Goal: Transaction & Acquisition: Purchase product/service

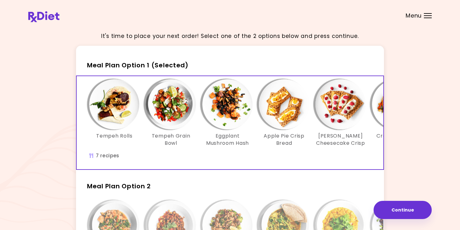
click at [30, 140] on div "It's time to place your next order! Select one of the 2 options below and press…" at bounding box center [229, 183] width 403 height 313
click at [425, 16] on div "Menu" at bounding box center [428, 15] width 8 height 5
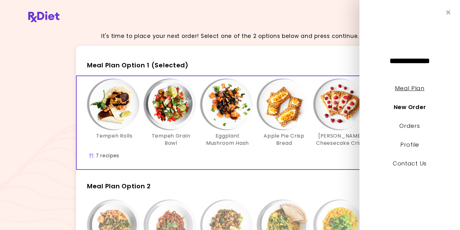
click at [414, 88] on link "Meal Plan" at bounding box center [409, 88] width 29 height 8
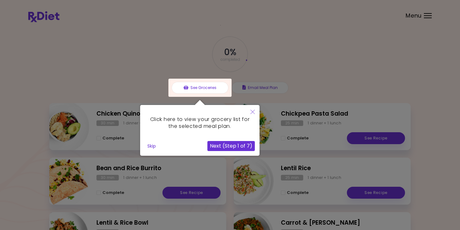
scroll to position [31, 0]
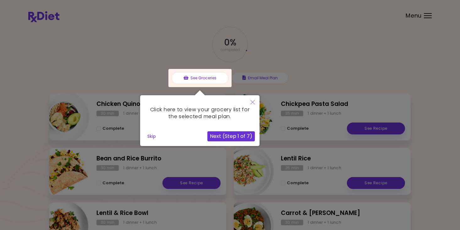
click at [154, 137] on button "Skip" at bounding box center [152, 136] width 14 height 9
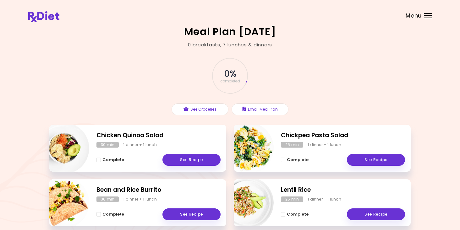
click at [427, 19] on header at bounding box center [230, 12] width 460 height 25
click at [427, 18] on div at bounding box center [428, 18] width 8 height 1
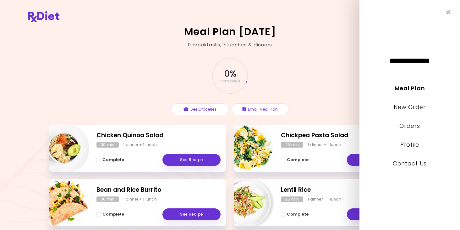
click at [338, 73] on div "0 % completed See Groceries Email Meal Plan" at bounding box center [229, 86] width 361 height 77
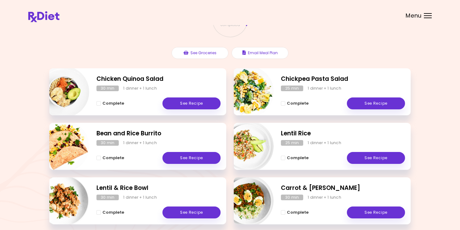
scroll to position [45, 0]
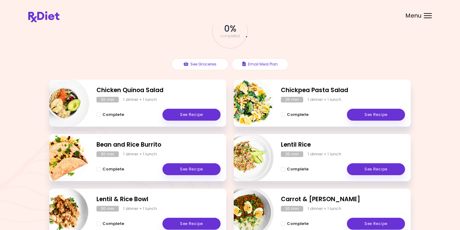
click at [414, 17] on span "Menu" at bounding box center [413, 16] width 16 height 6
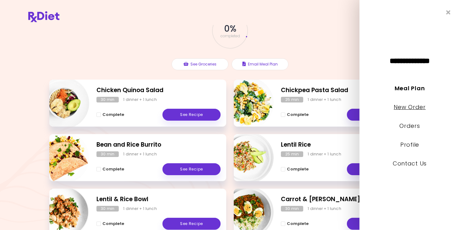
click at [416, 108] on link "New Order" at bounding box center [409, 107] width 32 height 8
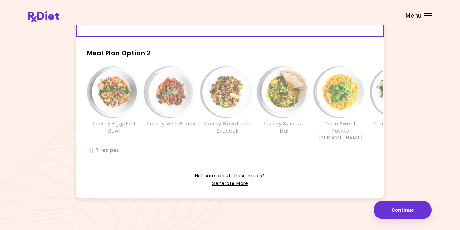
scroll to position [138, 0]
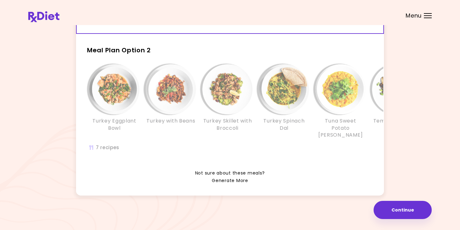
click at [237, 183] on link "Generate More" at bounding box center [230, 181] width 36 height 8
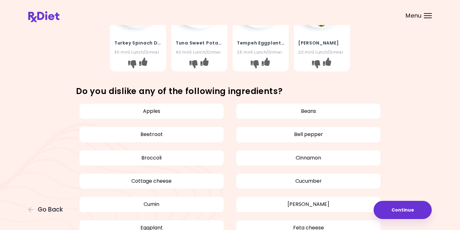
scroll to position [314, 0]
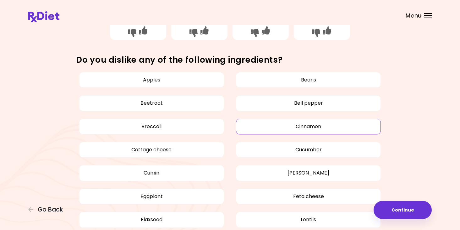
click at [376, 129] on button "Cinnamon" at bounding box center [308, 127] width 145 height 16
click at [368, 151] on button "Cucumber" at bounding box center [308, 150] width 145 height 16
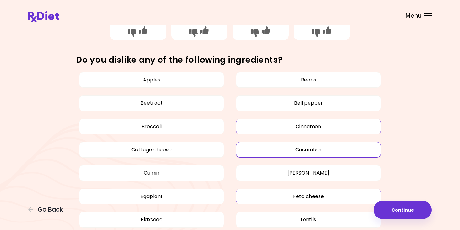
click at [348, 197] on button "Feta cheese" at bounding box center [308, 197] width 145 height 16
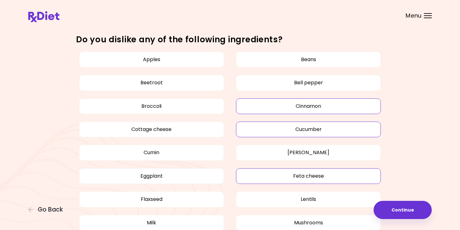
scroll to position [345, 0]
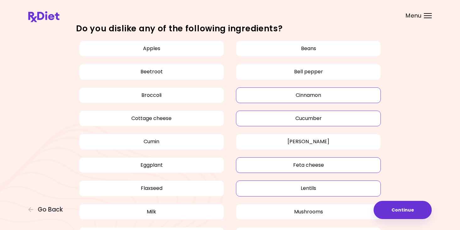
click at [350, 191] on button "Lentils" at bounding box center [308, 189] width 145 height 16
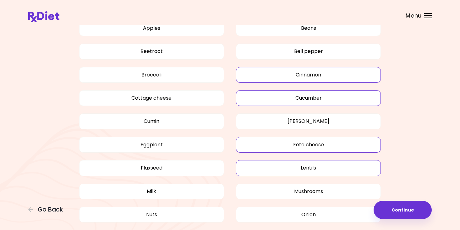
scroll to position [377, 0]
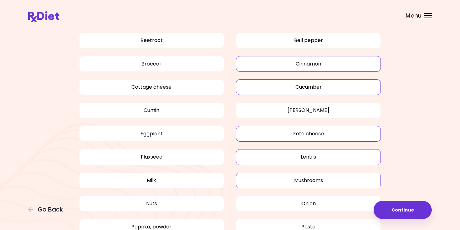
click at [353, 183] on button "Mushrooms" at bounding box center [308, 181] width 145 height 16
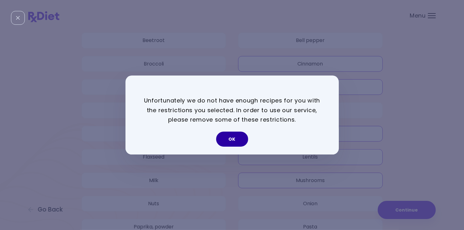
click at [230, 140] on button "OK" at bounding box center [232, 139] width 32 height 15
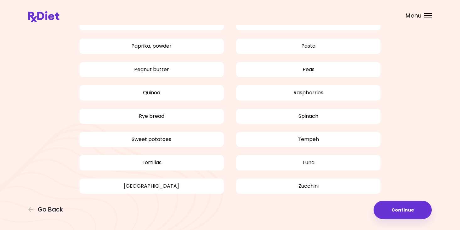
scroll to position [370, 0]
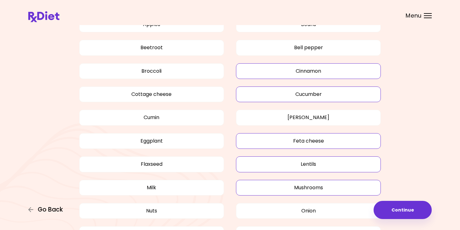
click at [54, 209] on span "Go Back" at bounding box center [50, 210] width 25 height 7
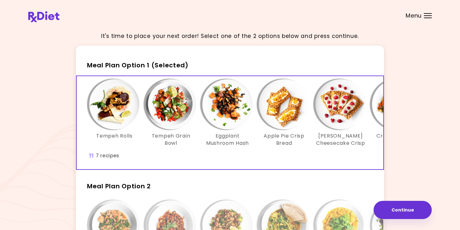
click at [117, 116] on img "Info - Tempeh Rolls - Meal Plan Option 1 (Selected)" at bounding box center [114, 104] width 50 height 50
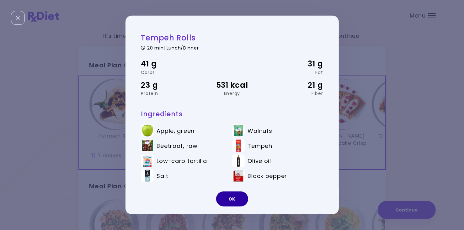
click at [231, 201] on button "OK" at bounding box center [232, 199] width 32 height 15
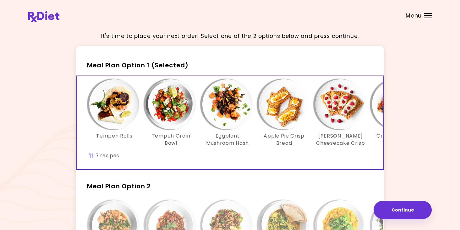
click at [181, 118] on img "Info - Tempeh Grain Bowl - Meal Plan Option 1 (Selected)" at bounding box center [171, 104] width 50 height 50
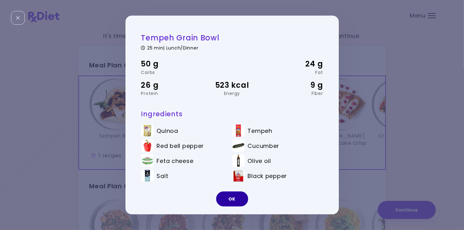
click at [231, 202] on button "OK" at bounding box center [232, 199] width 32 height 15
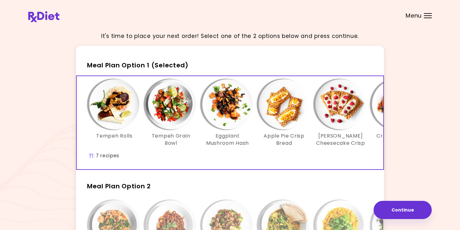
click at [236, 119] on img "Info - Eggplant Mushroom Hash - Meal Plan Option 1 (Selected)" at bounding box center [227, 104] width 50 height 50
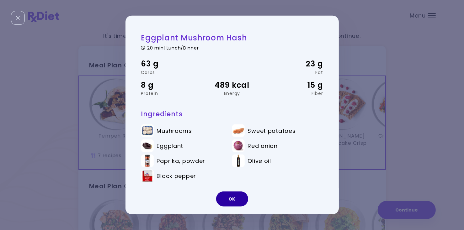
click at [228, 198] on button "OK" at bounding box center [232, 199] width 32 height 15
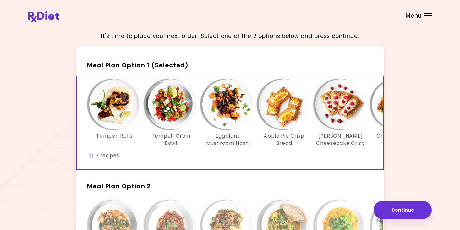
click at [276, 121] on img "Info - Apple Pie Crisp Bread - Meal Plan Option 1 (Selected)" at bounding box center [284, 104] width 50 height 50
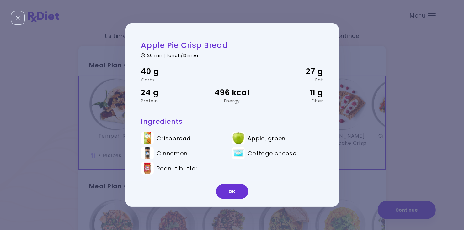
click at [246, 191] on button "OK" at bounding box center [232, 191] width 32 height 15
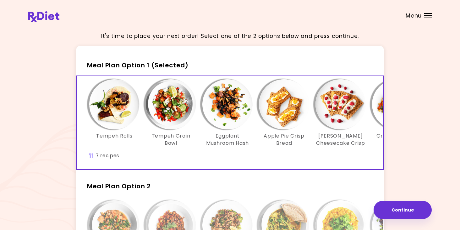
click at [329, 110] on img "Info - Berry Cheesecake Crisp - Meal Plan Option 1 (Selected)" at bounding box center [340, 104] width 50 height 50
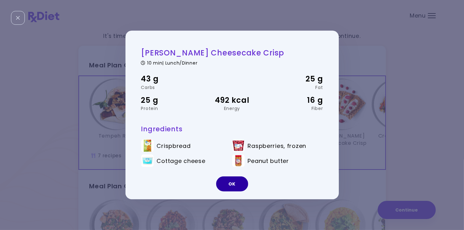
click at [230, 184] on button "OK" at bounding box center [232, 184] width 32 height 15
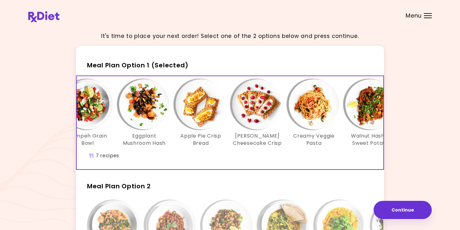
scroll to position [0, 105]
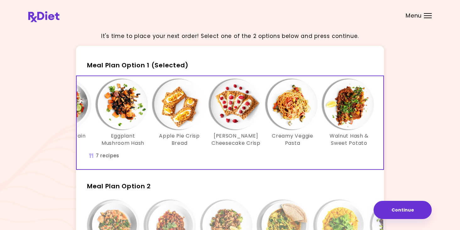
click at [291, 110] on img "Info - Creamy Veggie Pasta - Meal Plan Option 1 (Selected)" at bounding box center [292, 104] width 50 height 50
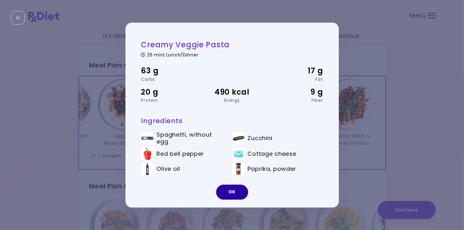
click at [240, 194] on button "OK" at bounding box center [232, 192] width 32 height 15
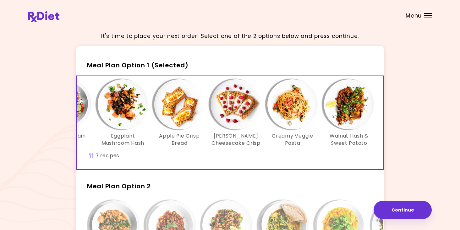
click at [405, 81] on div "It's time to place your next order! Select one of the 2 options below and press…" at bounding box center [229, 183] width 403 height 313
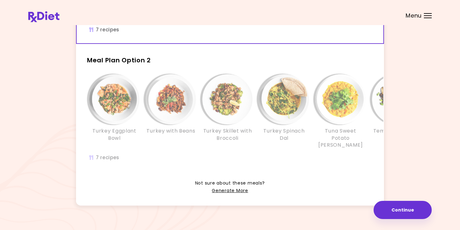
scroll to position [138, 0]
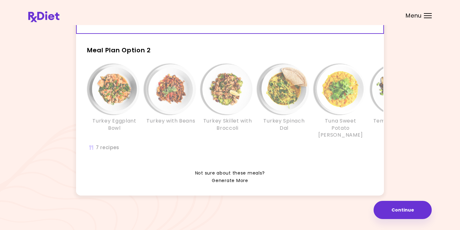
click at [232, 181] on link "Generate More" at bounding box center [230, 181] width 36 height 8
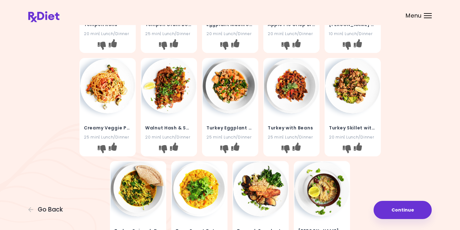
scroll to position [126, 0]
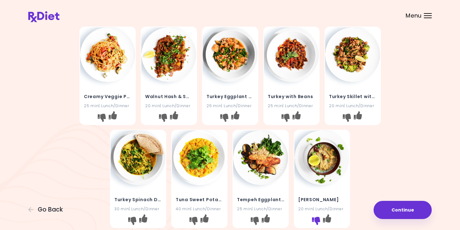
click at [316, 221] on icon "I don't like this recipe" at bounding box center [316, 221] width 8 height 8
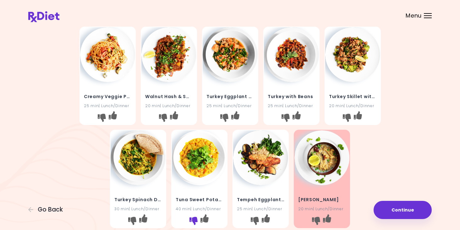
click at [195, 219] on icon "I don't like this recipe" at bounding box center [193, 221] width 8 height 8
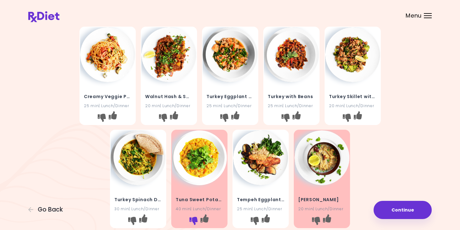
click at [195, 219] on icon "I don't like this recipe" at bounding box center [193, 221] width 8 height 8
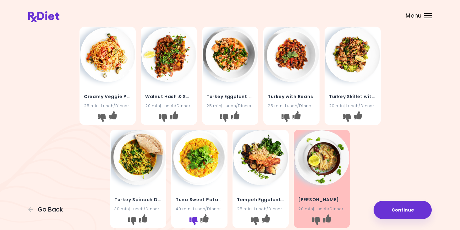
click at [193, 219] on icon "I don't like this recipe" at bounding box center [193, 221] width 8 height 8
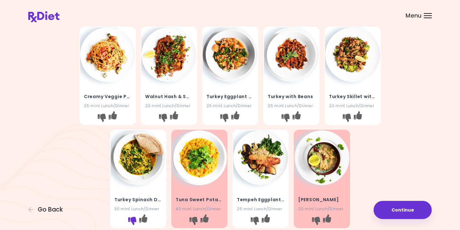
click at [132, 219] on icon "I don't like this recipe" at bounding box center [132, 221] width 8 height 8
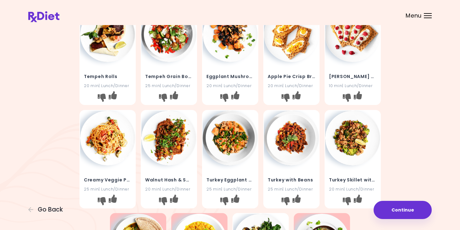
scroll to position [31, 0]
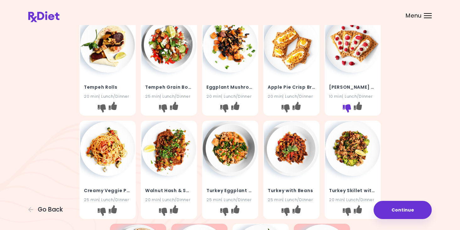
click at [349, 108] on icon "I don't like this recipe" at bounding box center [346, 109] width 8 height 8
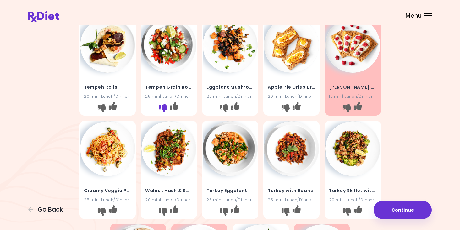
click at [165, 106] on icon "I don't like this recipe" at bounding box center [163, 109] width 8 height 8
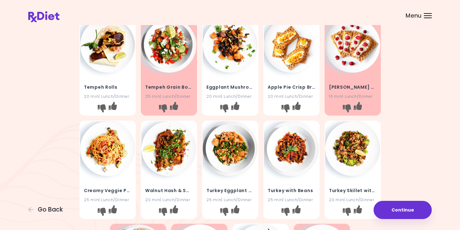
click at [100, 81] on div "Tempeh Rolls 20 min | Lunch/Dinner" at bounding box center [107, 88] width 55 height 31
click at [111, 65] on img at bounding box center [107, 45] width 55 height 55
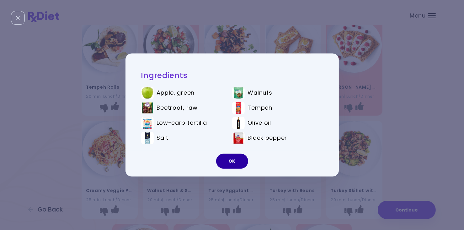
click at [245, 165] on button "OK" at bounding box center [232, 161] width 32 height 15
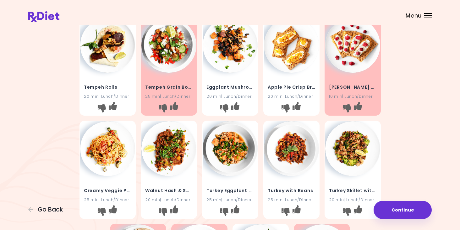
click at [104, 164] on img at bounding box center [107, 149] width 55 height 55
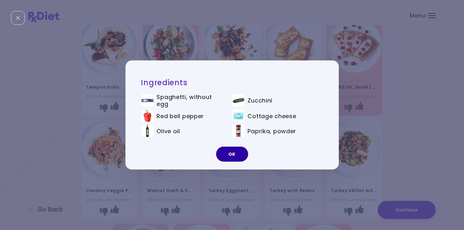
click at [226, 151] on button "OK" at bounding box center [232, 154] width 32 height 15
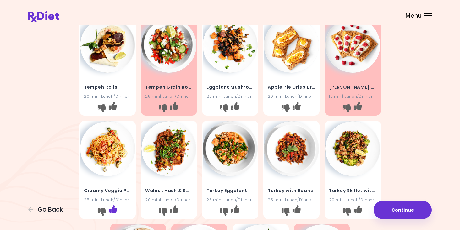
click at [111, 209] on icon "I like this recipe" at bounding box center [112, 209] width 8 height 8
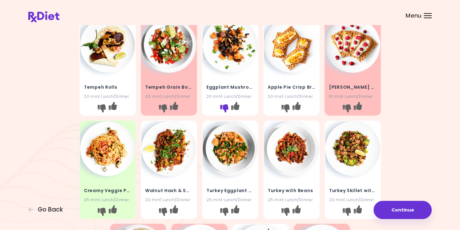
click at [222, 110] on icon "I don't like this recipe" at bounding box center [224, 109] width 8 height 8
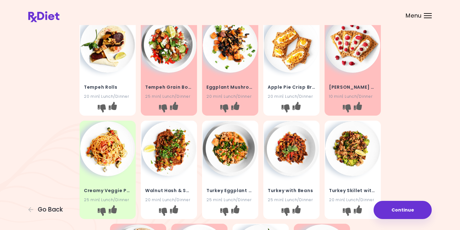
scroll to position [63, 0]
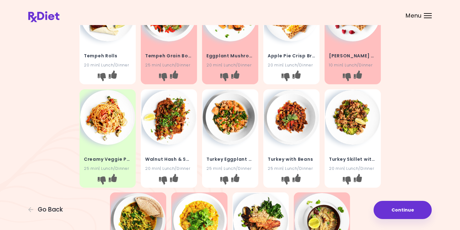
click at [301, 122] on img at bounding box center [291, 117] width 55 height 55
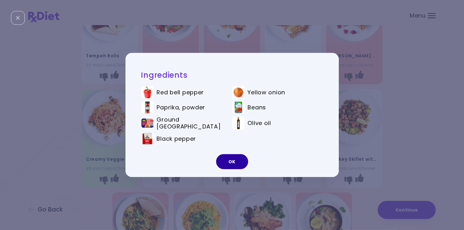
click at [236, 165] on button "OK" at bounding box center [232, 161] width 32 height 15
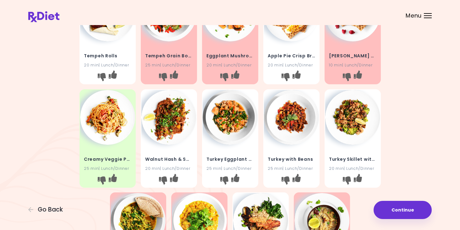
scroll to position [94, 0]
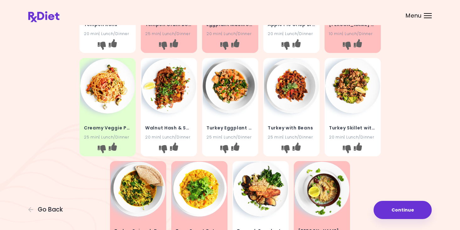
click at [353, 98] on img at bounding box center [352, 86] width 55 height 55
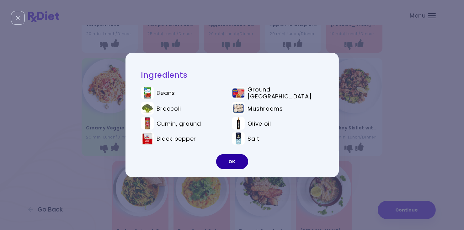
click at [221, 164] on button "OK" at bounding box center [232, 161] width 32 height 15
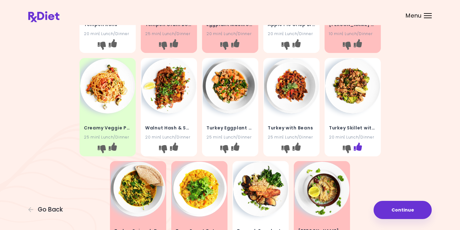
click at [361, 147] on icon "I like this recipe" at bounding box center [357, 147] width 8 height 8
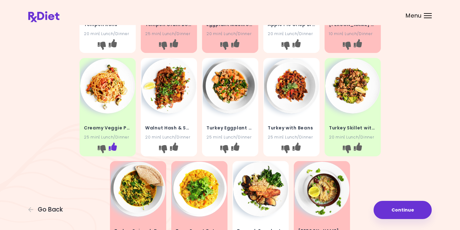
click at [116, 147] on icon "I like this recipe" at bounding box center [112, 147] width 8 height 8
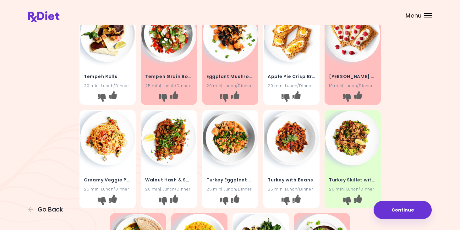
scroll to position [31, 0]
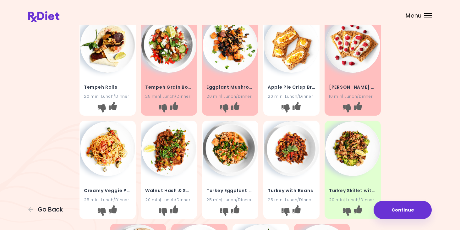
click at [168, 62] on img at bounding box center [168, 45] width 55 height 55
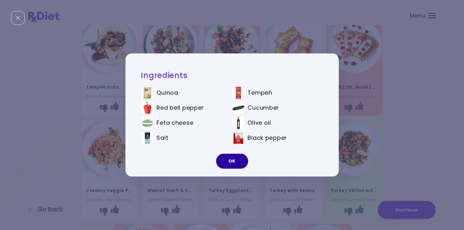
click at [228, 164] on button "OK" at bounding box center [232, 161] width 32 height 15
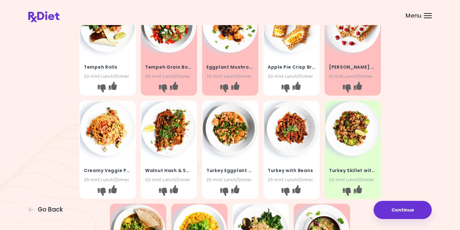
scroll to position [63, 0]
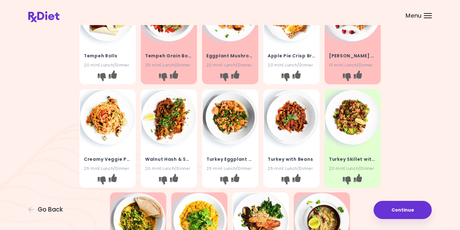
click at [101, 117] on img at bounding box center [107, 117] width 55 height 55
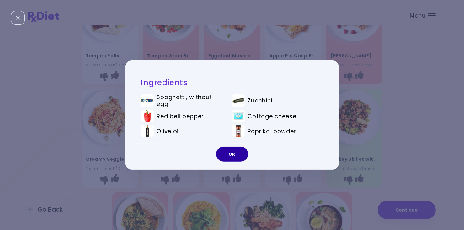
click at [231, 155] on button "OK" at bounding box center [232, 154] width 32 height 15
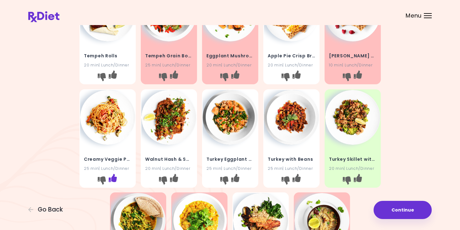
click at [113, 182] on button "I like this recipe" at bounding box center [112, 181] width 10 height 10
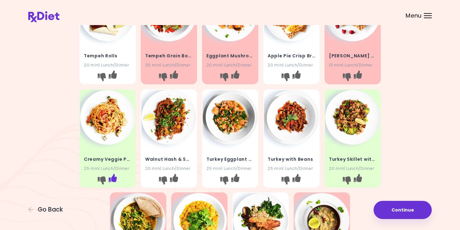
click at [115, 181] on icon "I like this recipe" at bounding box center [112, 178] width 8 height 8
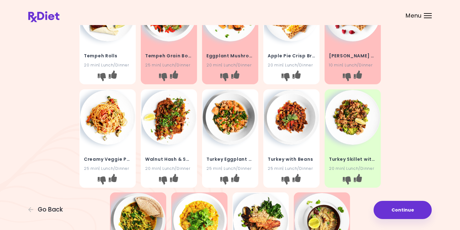
click at [127, 149] on div "Creamy Veggie Pasta 25 min | Lunch/Dinner" at bounding box center [107, 160] width 55 height 31
click at [114, 180] on icon "I like this recipe" at bounding box center [112, 178] width 8 height 8
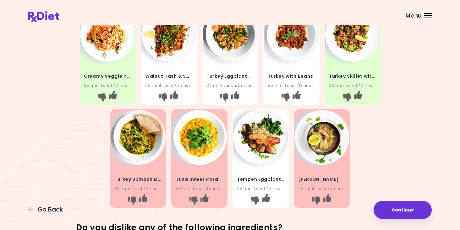
scroll to position [157, 0]
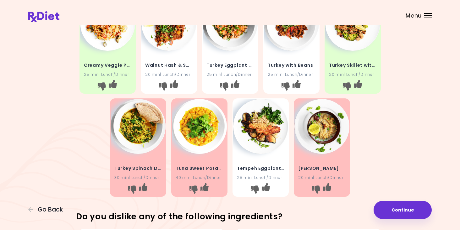
click at [256, 136] on img at bounding box center [260, 126] width 55 height 55
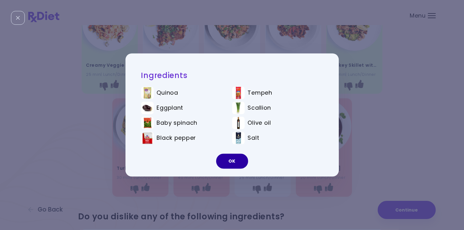
click at [241, 161] on button "OK" at bounding box center [232, 161] width 32 height 15
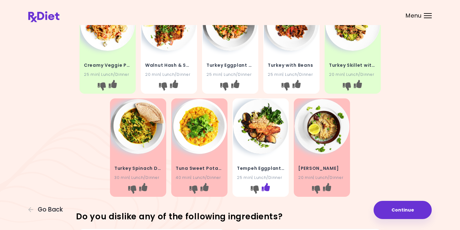
click at [267, 190] on icon "I like this recipe" at bounding box center [266, 187] width 8 height 8
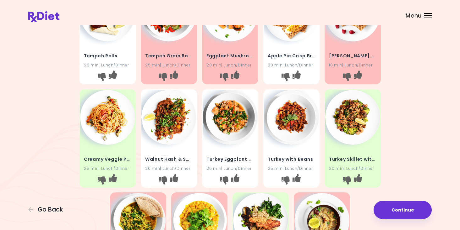
scroll to position [31, 0]
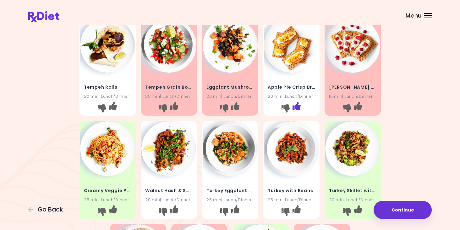
click at [299, 108] on icon "I like this recipe" at bounding box center [296, 106] width 8 height 8
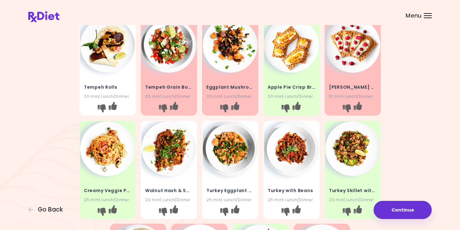
click at [294, 67] on img at bounding box center [291, 45] width 55 height 55
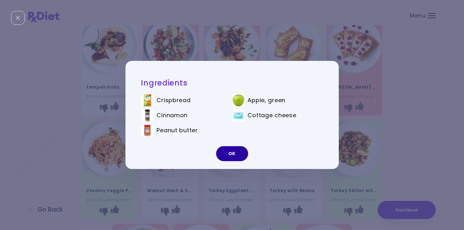
click at [224, 156] on button "OK" at bounding box center [232, 154] width 32 height 15
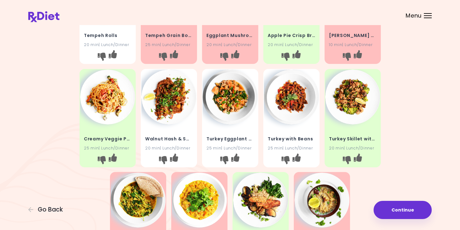
scroll to position [94, 0]
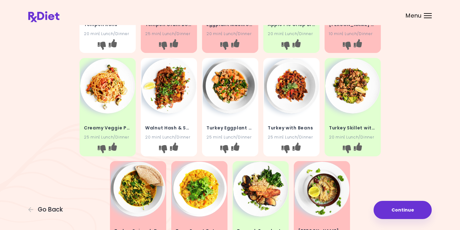
click at [163, 93] on img at bounding box center [168, 86] width 55 height 55
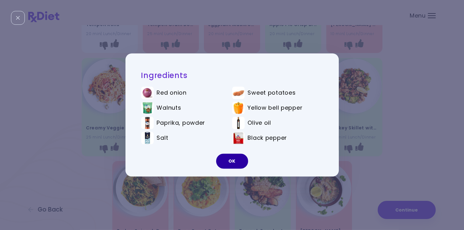
click at [236, 158] on button "OK" at bounding box center [232, 161] width 32 height 15
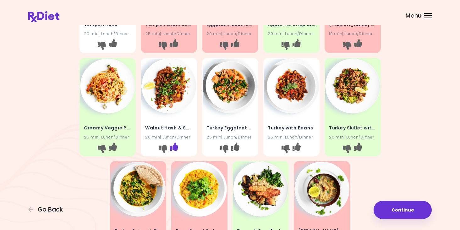
click at [175, 147] on icon "I like this recipe" at bounding box center [174, 147] width 8 height 8
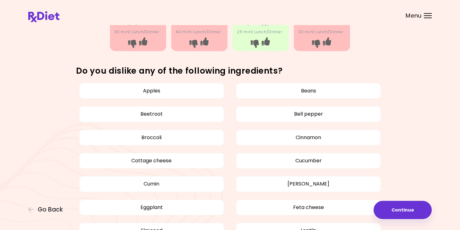
scroll to position [314, 0]
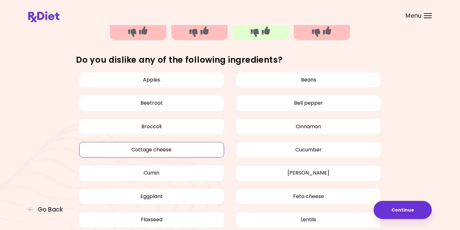
click at [169, 153] on button "Cottage cheese" at bounding box center [151, 150] width 145 height 16
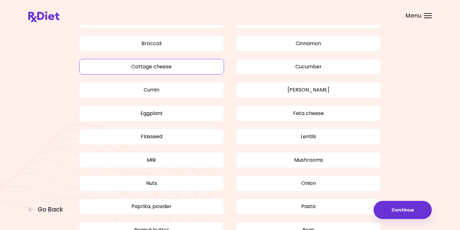
scroll to position [408, 0]
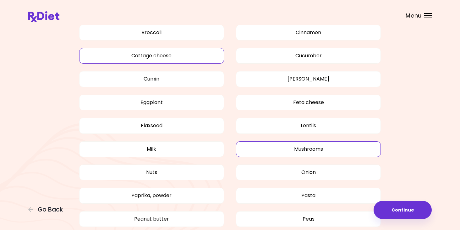
click at [315, 149] on button "Mushrooms" at bounding box center [308, 150] width 145 height 16
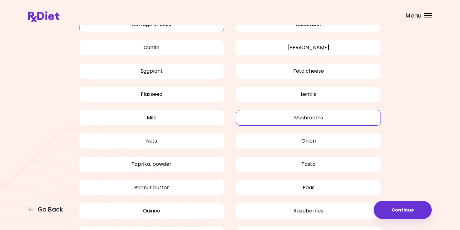
scroll to position [471, 0]
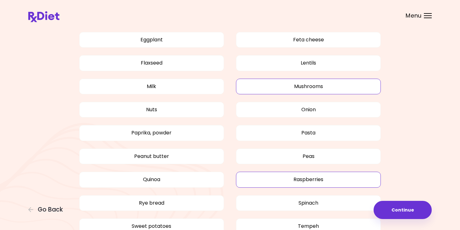
click at [275, 180] on button "Raspberries" at bounding box center [308, 180] width 145 height 16
click at [168, 180] on button "Quinoa" at bounding box center [151, 180] width 145 height 16
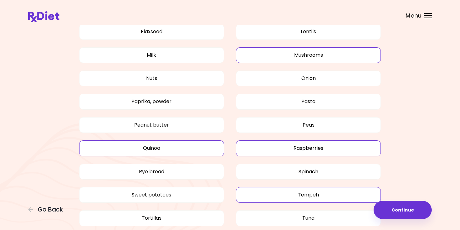
scroll to position [534, 0]
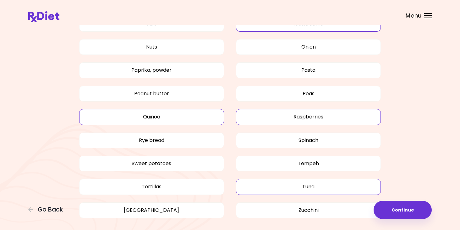
click at [273, 185] on button "Tuna" at bounding box center [308, 187] width 145 height 16
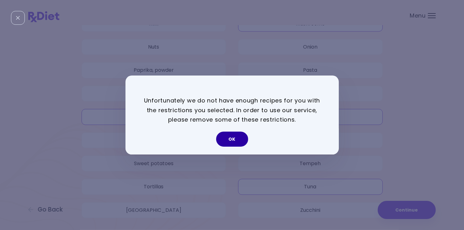
click at [233, 140] on button "OK" at bounding box center [232, 139] width 32 height 15
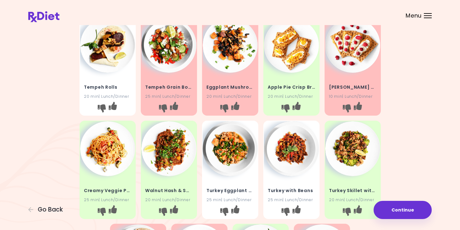
scroll to position [0, 0]
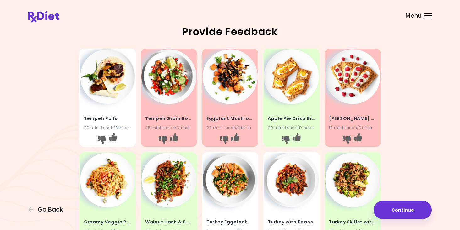
click at [116, 88] on img at bounding box center [107, 76] width 55 height 55
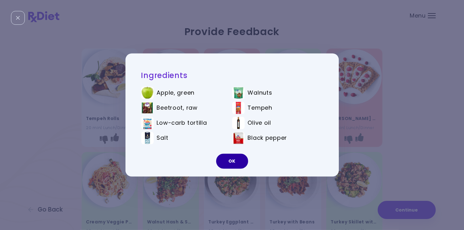
click at [236, 163] on button "OK" at bounding box center [232, 161] width 32 height 15
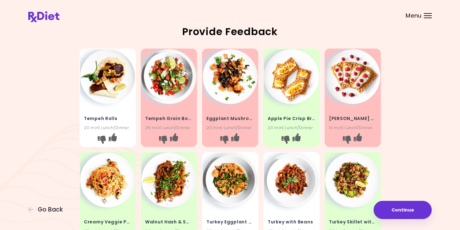
click at [218, 105] on div "Eggplant Mushroom Hash 20 min | Lunch/Dinner" at bounding box center [230, 119] width 55 height 31
click at [226, 93] on img at bounding box center [230, 76] width 55 height 55
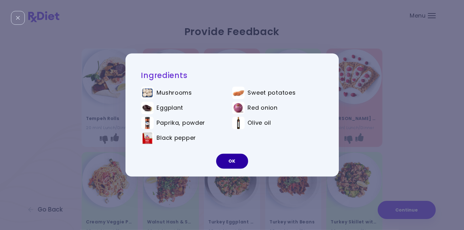
click at [234, 161] on button "OK" at bounding box center [232, 161] width 32 height 15
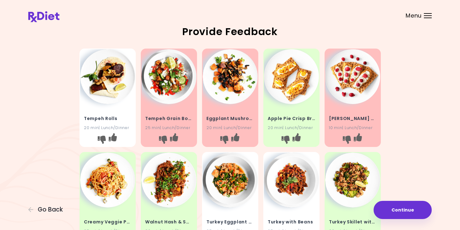
click at [165, 88] on img at bounding box center [168, 76] width 55 height 55
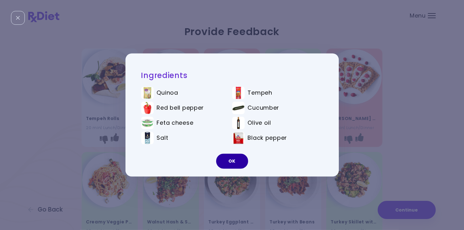
click at [229, 160] on button "OK" at bounding box center [232, 161] width 32 height 15
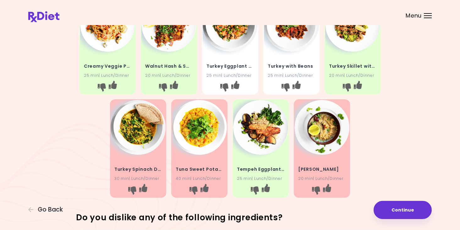
scroll to position [157, 0]
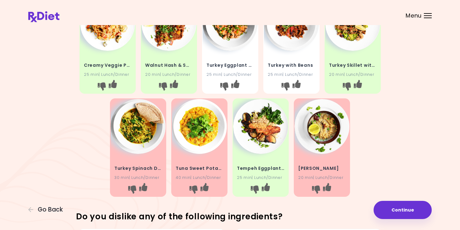
click at [269, 137] on img at bounding box center [260, 126] width 55 height 55
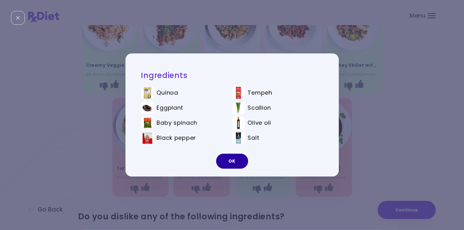
click at [232, 158] on button "OK" at bounding box center [232, 161] width 32 height 15
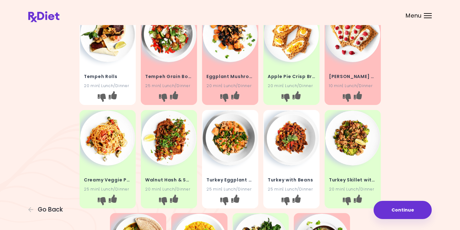
scroll to position [31, 0]
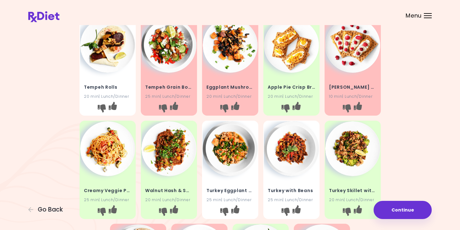
click at [353, 69] on img at bounding box center [352, 45] width 55 height 55
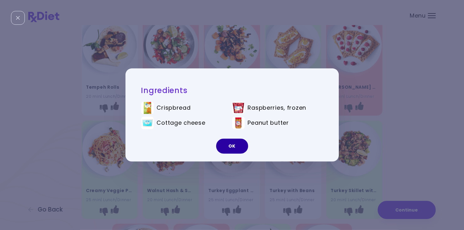
click at [230, 149] on button "OK" at bounding box center [232, 146] width 32 height 15
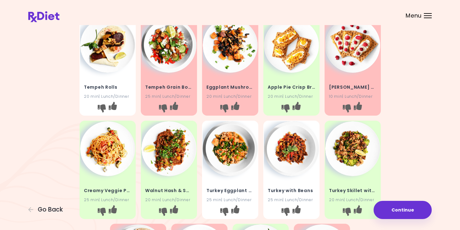
click at [299, 160] on img at bounding box center [291, 149] width 55 height 55
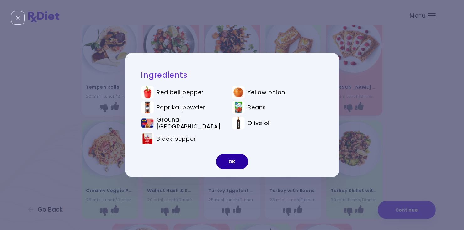
click at [229, 164] on button "OK" at bounding box center [232, 161] width 32 height 15
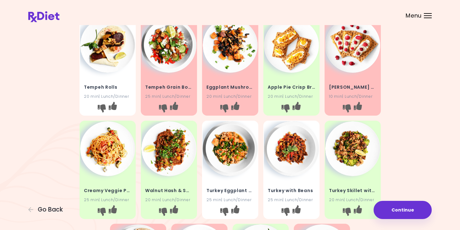
click at [236, 159] on img at bounding box center [230, 149] width 55 height 55
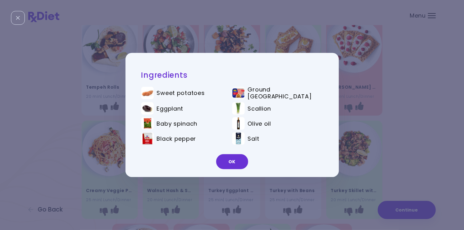
click at [236, 159] on button "OK" at bounding box center [232, 161] width 32 height 15
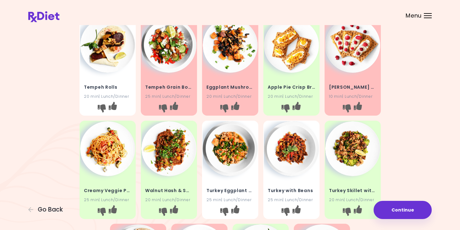
click at [285, 159] on img at bounding box center [291, 149] width 55 height 55
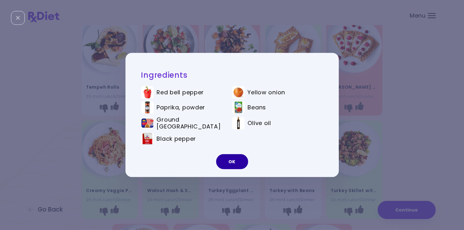
click at [234, 162] on button "OK" at bounding box center [232, 161] width 32 height 15
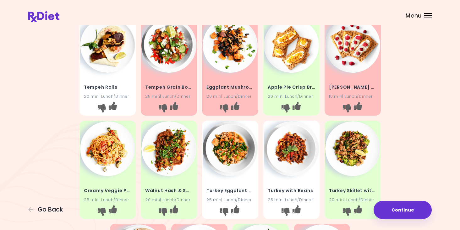
click at [289, 161] on img at bounding box center [291, 149] width 55 height 55
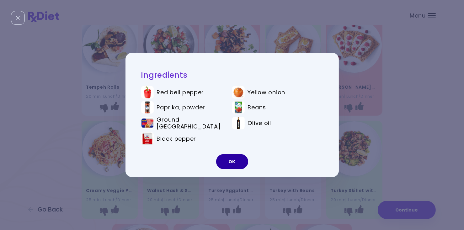
click at [231, 166] on button "OK" at bounding box center [232, 161] width 32 height 15
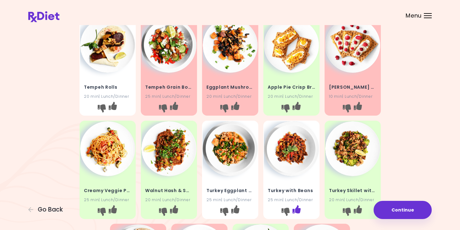
click at [296, 211] on icon "I like this recipe" at bounding box center [296, 209] width 8 height 8
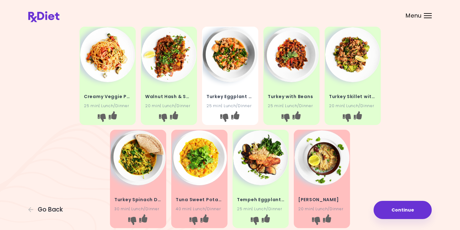
scroll to position [157, 0]
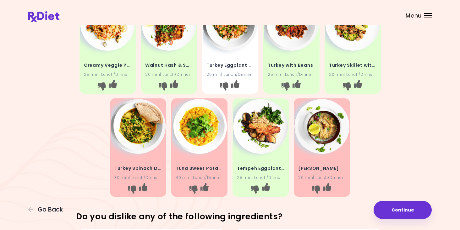
click at [138, 149] on img at bounding box center [138, 126] width 55 height 55
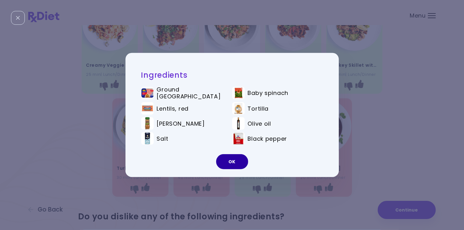
click at [239, 158] on button "OK" at bounding box center [232, 161] width 32 height 15
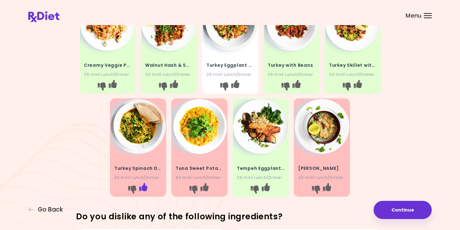
click at [143, 189] on icon "I like this recipe" at bounding box center [143, 187] width 8 height 8
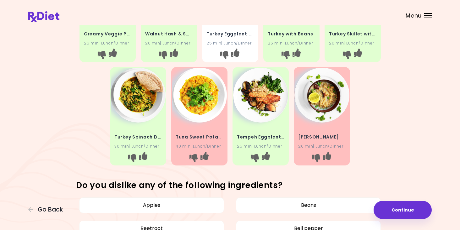
scroll to position [220, 0]
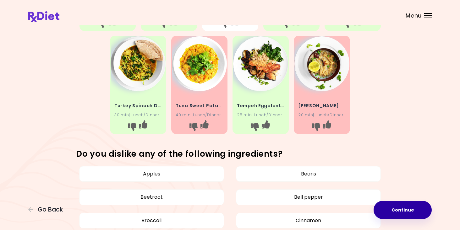
click at [394, 213] on button "Continue" at bounding box center [402, 210] width 58 height 18
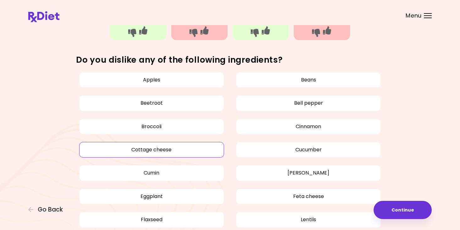
scroll to position [188, 0]
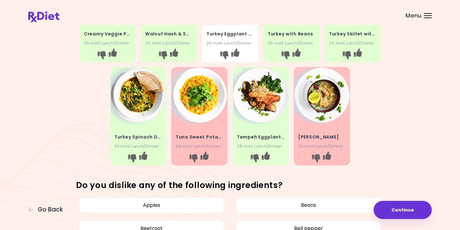
click at [406, 18] on span "Menu" at bounding box center [413, 16] width 16 height 6
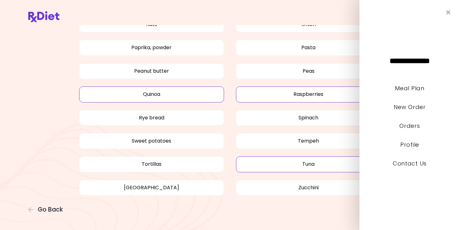
scroll to position [558, 0]
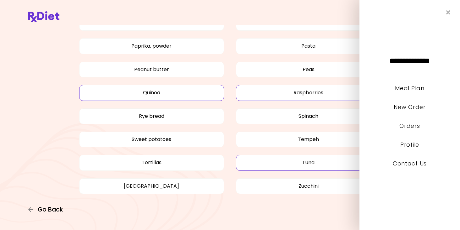
click at [58, 208] on span "Go Back" at bounding box center [50, 210] width 25 height 7
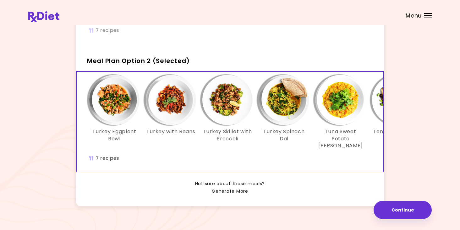
scroll to position [138, 0]
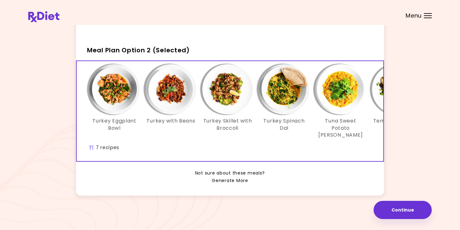
click at [228, 182] on link "Generate More" at bounding box center [230, 181] width 36 height 8
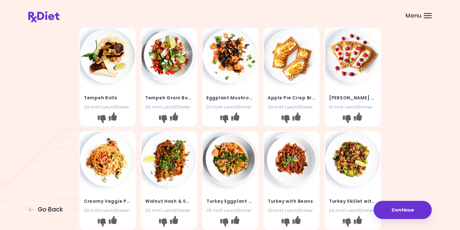
scroll to position [31, 0]
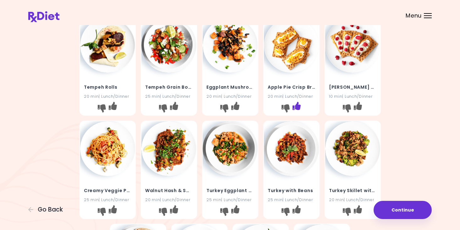
click at [297, 106] on icon "I like this recipe" at bounding box center [296, 106] width 8 height 8
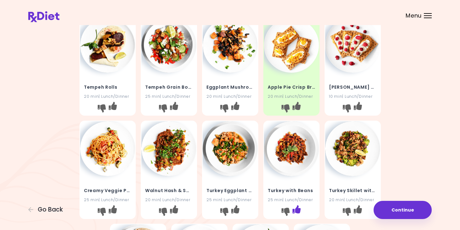
click at [299, 211] on icon "I like this recipe" at bounding box center [296, 209] width 8 height 8
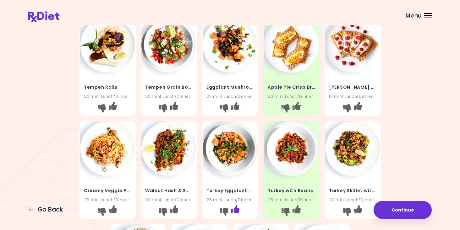
click at [236, 211] on icon "I like this recipe" at bounding box center [235, 209] width 8 height 8
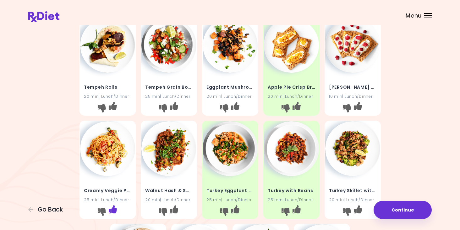
click at [114, 211] on icon "I like this recipe" at bounding box center [112, 209] width 8 height 8
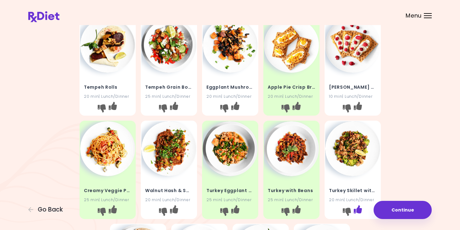
click at [361, 210] on icon "I like this recipe" at bounding box center [357, 209] width 8 height 8
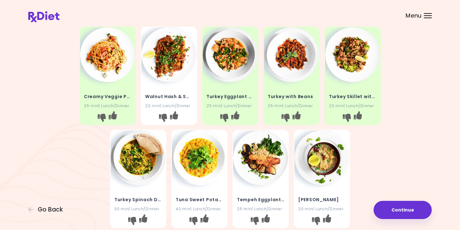
scroll to position [157, 0]
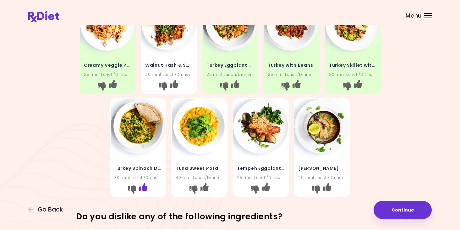
click at [147, 188] on button "I like this recipe" at bounding box center [143, 190] width 10 height 10
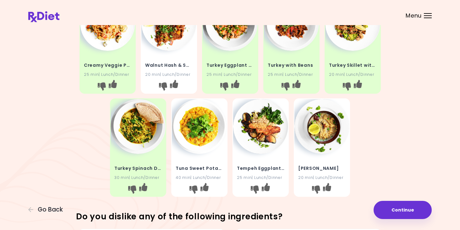
click at [257, 142] on img at bounding box center [260, 126] width 55 height 55
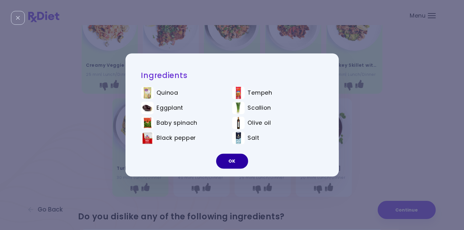
click at [239, 163] on button "OK" at bounding box center [232, 161] width 32 height 15
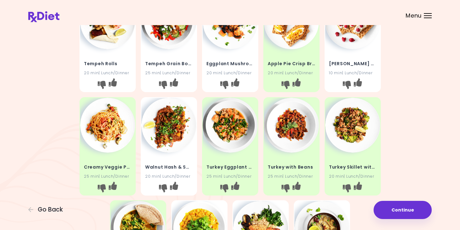
scroll to position [0, 0]
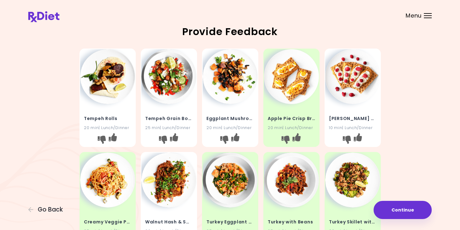
click at [229, 92] on img at bounding box center [230, 76] width 55 height 55
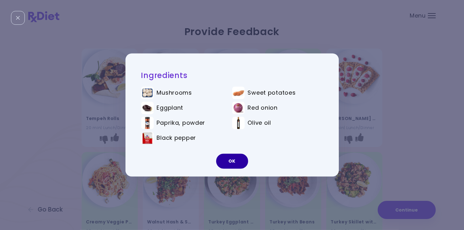
click at [240, 160] on button "OK" at bounding box center [232, 161] width 32 height 15
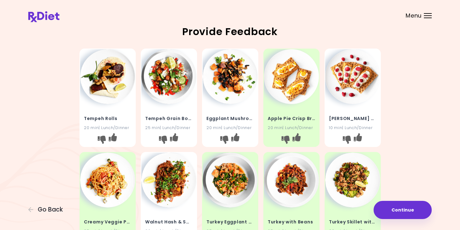
click at [114, 96] on img at bounding box center [107, 76] width 55 height 55
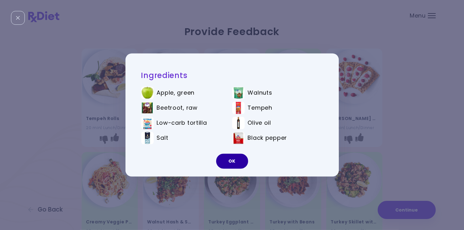
click at [230, 165] on button "OK" at bounding box center [232, 161] width 32 height 15
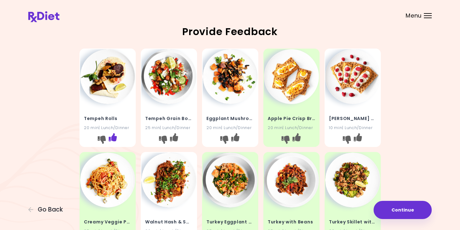
click at [114, 138] on icon "I like this recipe" at bounding box center [112, 137] width 8 height 8
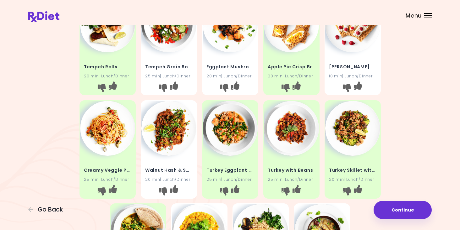
scroll to position [63, 0]
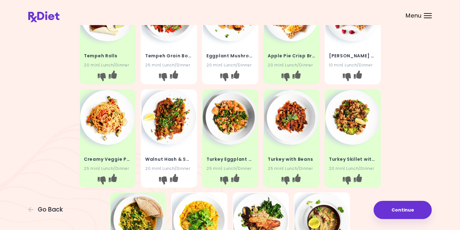
click at [155, 132] on img at bounding box center [168, 117] width 55 height 55
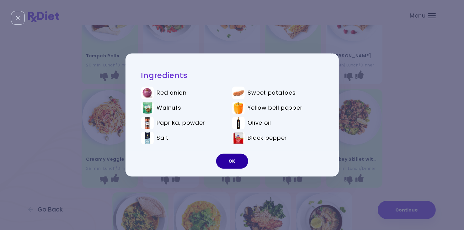
click at [230, 159] on button "OK" at bounding box center [232, 161] width 32 height 15
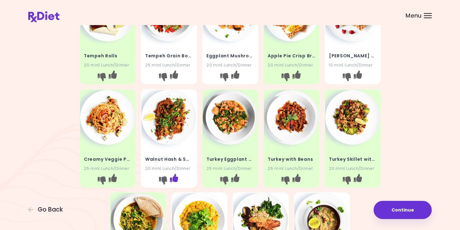
click at [176, 180] on icon "I like this recipe" at bounding box center [174, 178] width 8 height 8
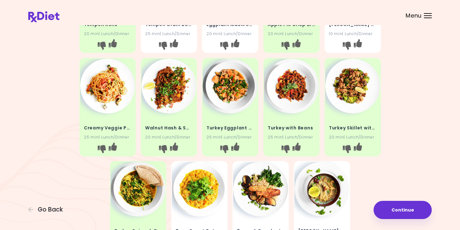
scroll to position [0, 0]
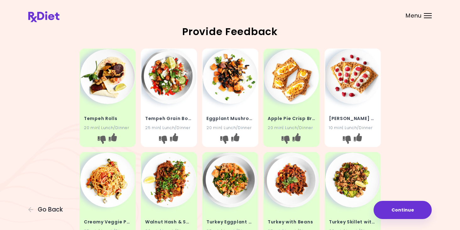
click at [170, 91] on img at bounding box center [168, 76] width 55 height 55
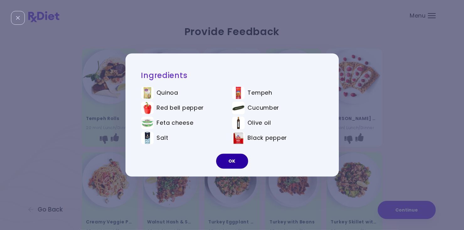
click at [231, 164] on button "OK" at bounding box center [232, 161] width 32 height 15
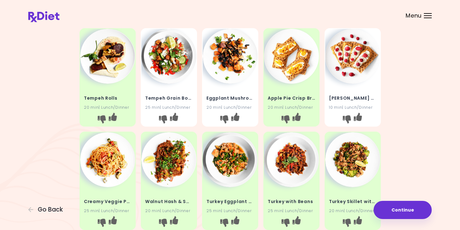
scroll to position [31, 0]
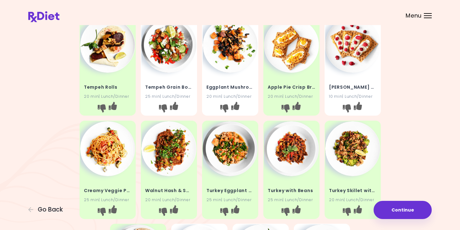
click at [171, 63] on img at bounding box center [168, 45] width 55 height 55
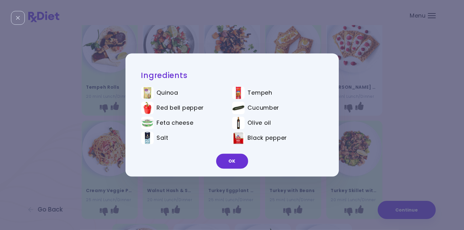
click at [226, 165] on button "OK" at bounding box center [232, 161] width 32 height 15
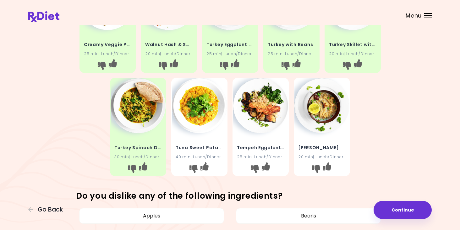
scroll to position [188, 0]
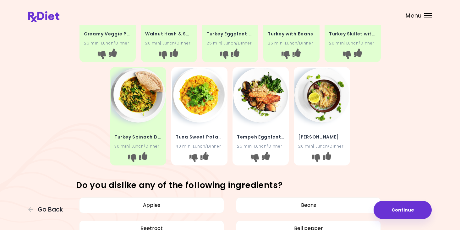
click at [275, 118] on img at bounding box center [260, 95] width 55 height 55
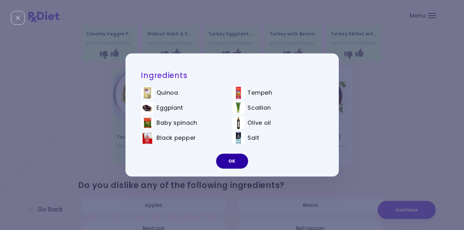
click at [225, 166] on button "OK" at bounding box center [232, 161] width 32 height 15
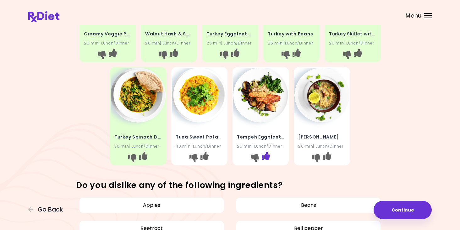
click at [268, 157] on icon "I like this recipe" at bounding box center [266, 156] width 8 height 8
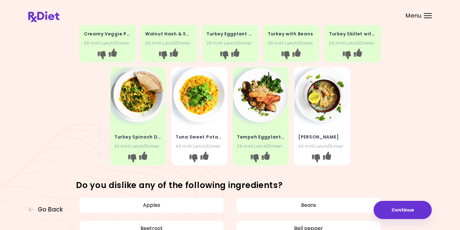
click at [332, 106] on img at bounding box center [321, 95] width 55 height 55
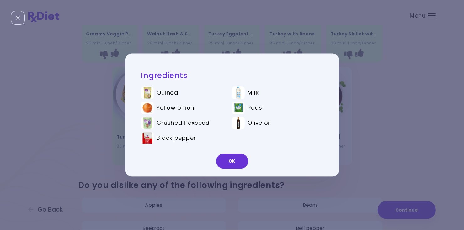
click at [237, 167] on button "OK" at bounding box center [232, 161] width 32 height 15
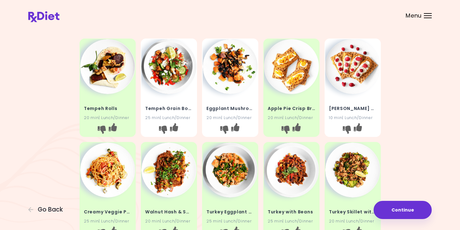
scroll to position [0, 0]
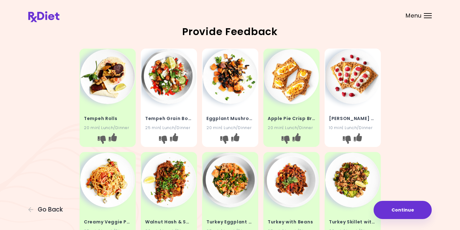
click at [175, 84] on img at bounding box center [168, 76] width 55 height 55
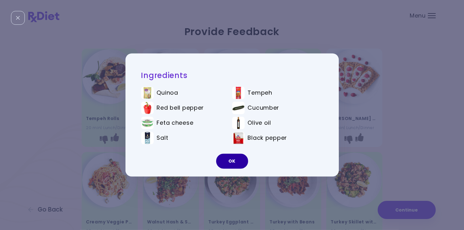
click at [229, 166] on button "OK" at bounding box center [232, 161] width 32 height 15
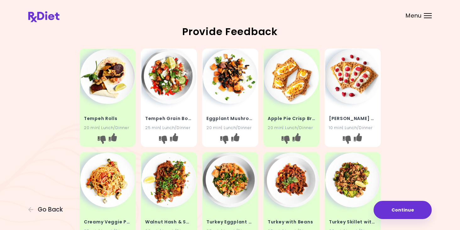
click at [238, 110] on div "Eggplant Mushroom Hash 20 min | Lunch/Dinner" at bounding box center [230, 119] width 55 height 31
click at [224, 81] on img at bounding box center [230, 76] width 55 height 55
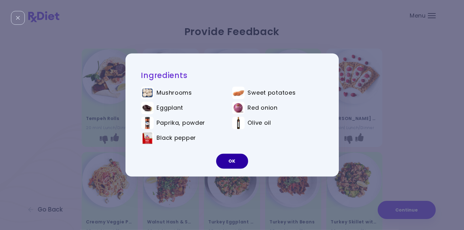
click at [235, 160] on button "OK" at bounding box center [232, 161] width 32 height 15
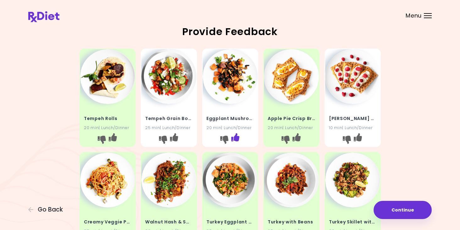
click at [236, 138] on icon "I like this recipe" at bounding box center [235, 137] width 8 height 8
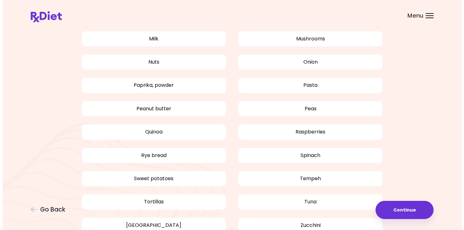
scroll to position [558, 0]
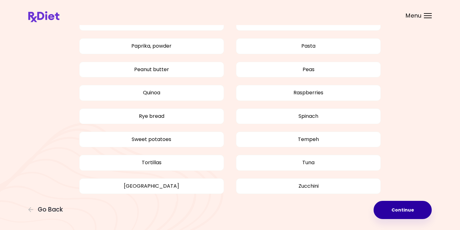
click at [405, 211] on button "Continue" at bounding box center [402, 210] width 58 height 18
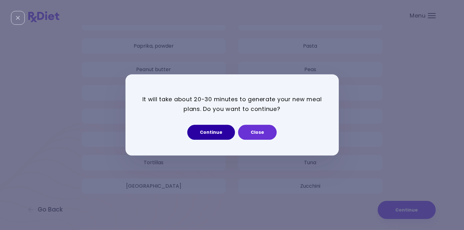
click at [216, 134] on button "Continue" at bounding box center [211, 132] width 48 height 15
select select "*"
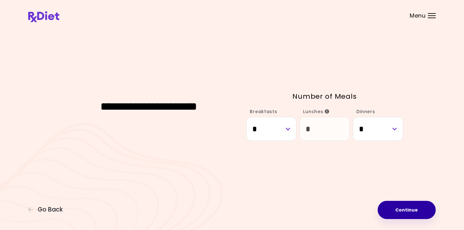
click at [407, 214] on button "Continue" at bounding box center [407, 210] width 58 height 18
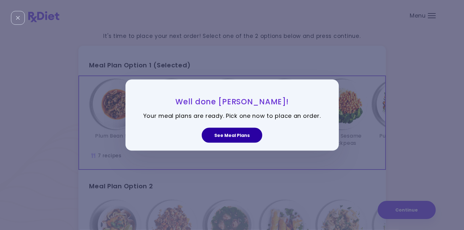
click at [220, 132] on button "See Meal Plans" at bounding box center [232, 135] width 61 height 15
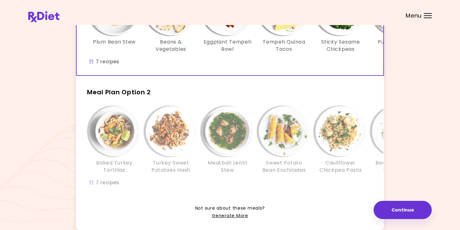
scroll to position [63, 0]
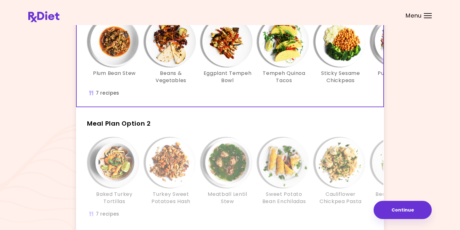
click at [199, 170] on div "Meatball Lentil Stew" at bounding box center [227, 172] width 57 height 68
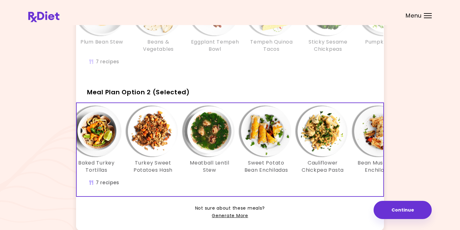
scroll to position [0, 0]
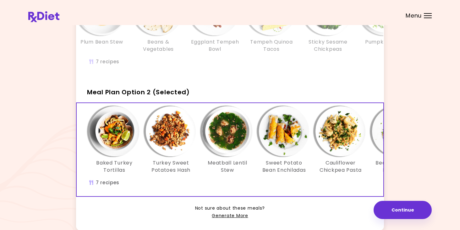
click at [285, 191] on div "Baked Turkey Tortillas Turkey Sweet Potatoes Hash Meatball Lentil Stew Sweet Po…" at bounding box center [284, 149] width 415 height 93
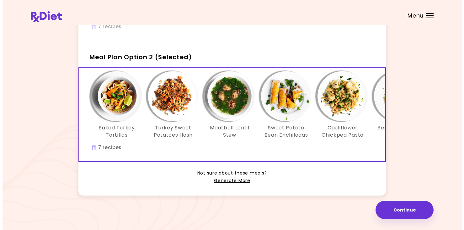
scroll to position [138, 0]
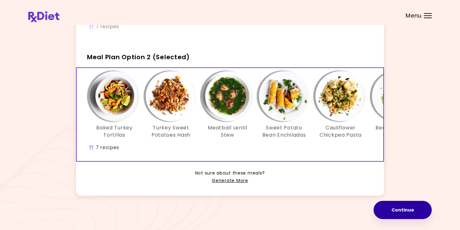
click at [420, 212] on button "Continue" at bounding box center [402, 210] width 58 height 18
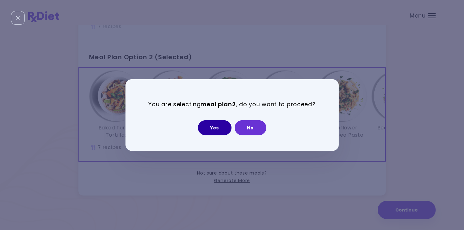
click at [214, 133] on button "Yes" at bounding box center [215, 127] width 34 height 15
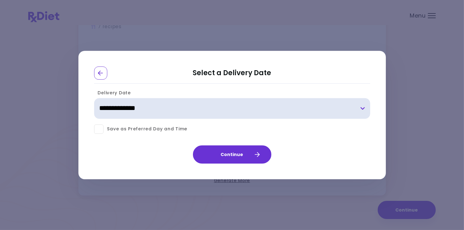
click at [361, 108] on select "**********" at bounding box center [232, 108] width 276 height 21
select select "**********"
click at [94, 98] on select "**********" at bounding box center [232, 108] width 276 height 21
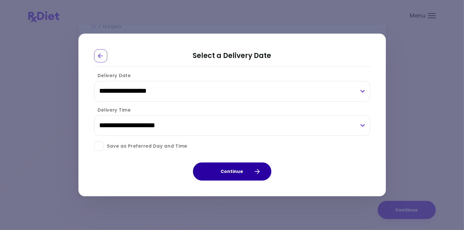
click at [240, 170] on button "Continue" at bounding box center [232, 172] width 79 height 18
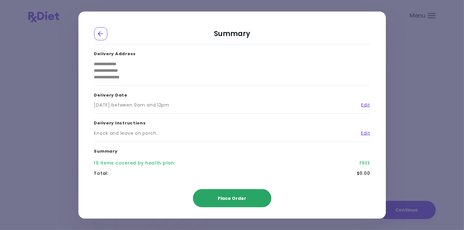
click at [235, 196] on span "Place Order" at bounding box center [232, 198] width 29 height 6
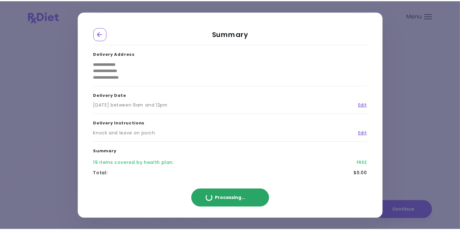
scroll to position [103, 0]
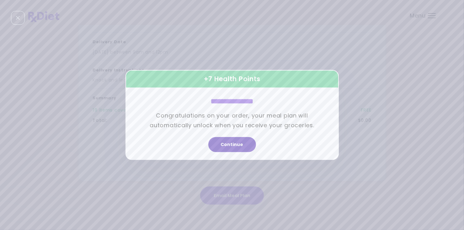
click at [239, 145] on button "Continue" at bounding box center [233, 145] width 48 height 15
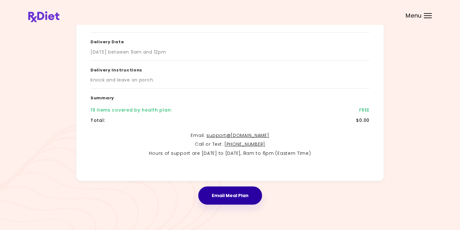
click at [241, 198] on button "Email Meal Plan" at bounding box center [230, 196] width 64 height 18
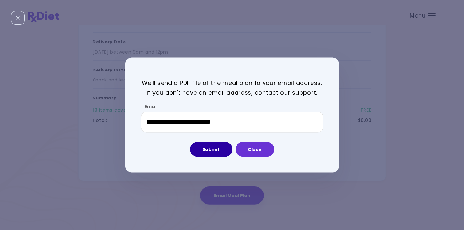
click at [212, 151] on button "Submit" at bounding box center [211, 149] width 42 height 15
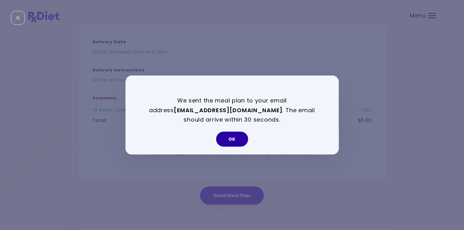
click at [241, 138] on button "OK" at bounding box center [232, 139] width 32 height 15
